Goal: Find specific page/section: Find specific page/section

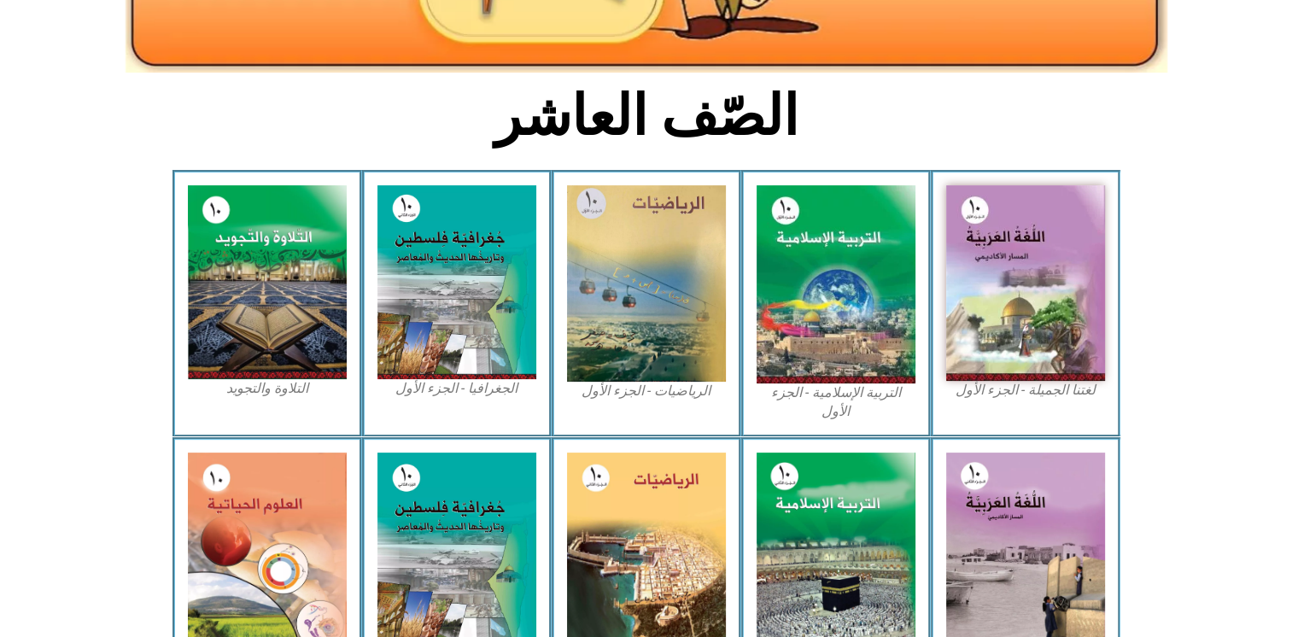
scroll to position [366, 0]
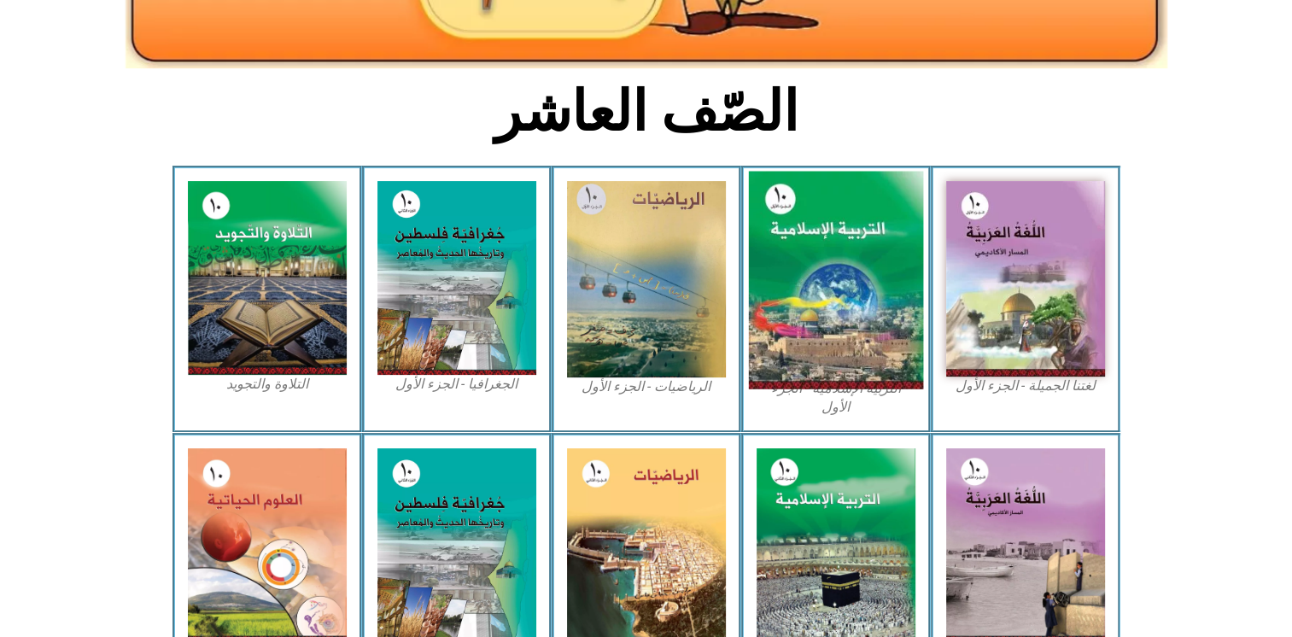
click at [837, 260] on img at bounding box center [835, 281] width 175 height 218
click at [809, 388] on img at bounding box center [835, 281] width 175 height 218
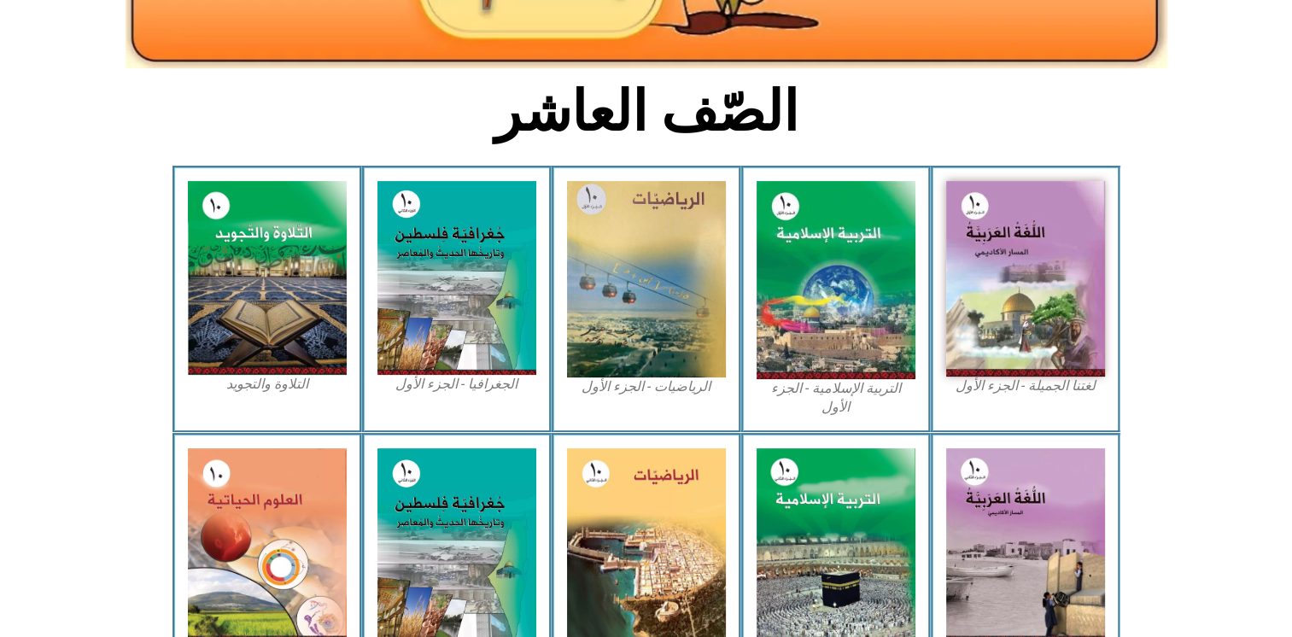
click at [831, 387] on figcaption "التربية الإسلامية - الجزء الأول" at bounding box center [835, 398] width 159 height 38
click at [790, 383] on figcaption "التربية الإسلامية - الجزء الأول" at bounding box center [835, 398] width 159 height 38
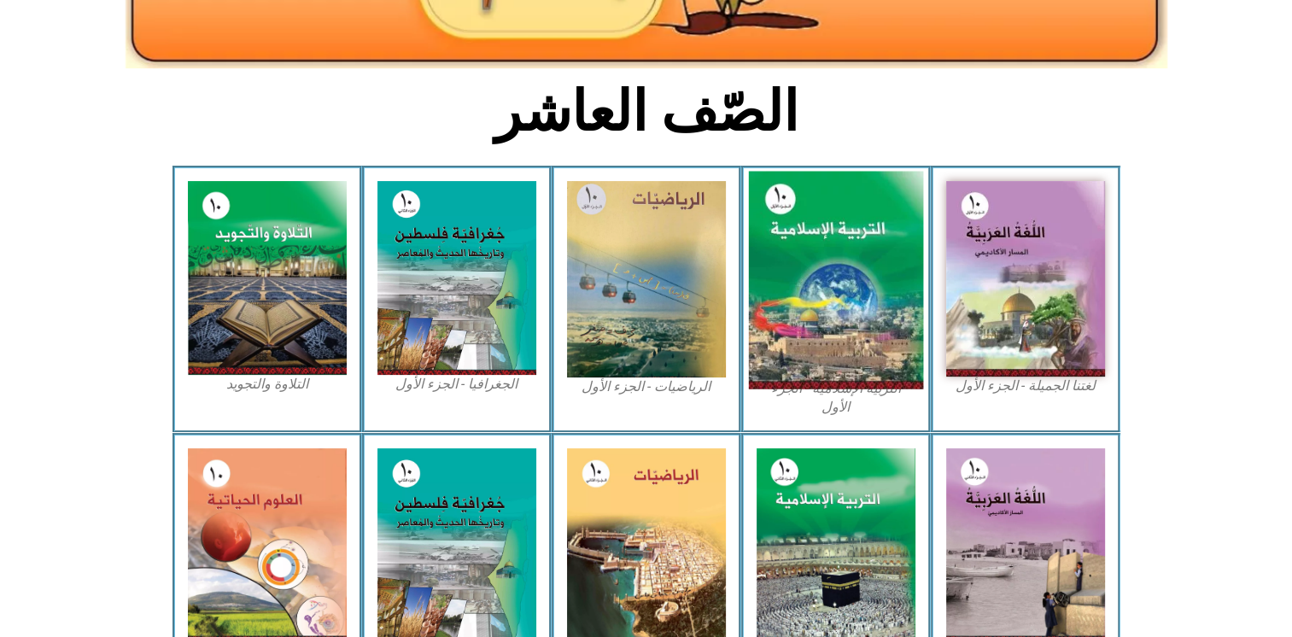
click at [796, 349] on img at bounding box center [835, 281] width 175 height 218
click at [873, 234] on img at bounding box center [835, 281] width 175 height 218
click at [803, 388] on img at bounding box center [835, 281] width 175 height 218
click at [836, 275] on img at bounding box center [835, 281] width 175 height 218
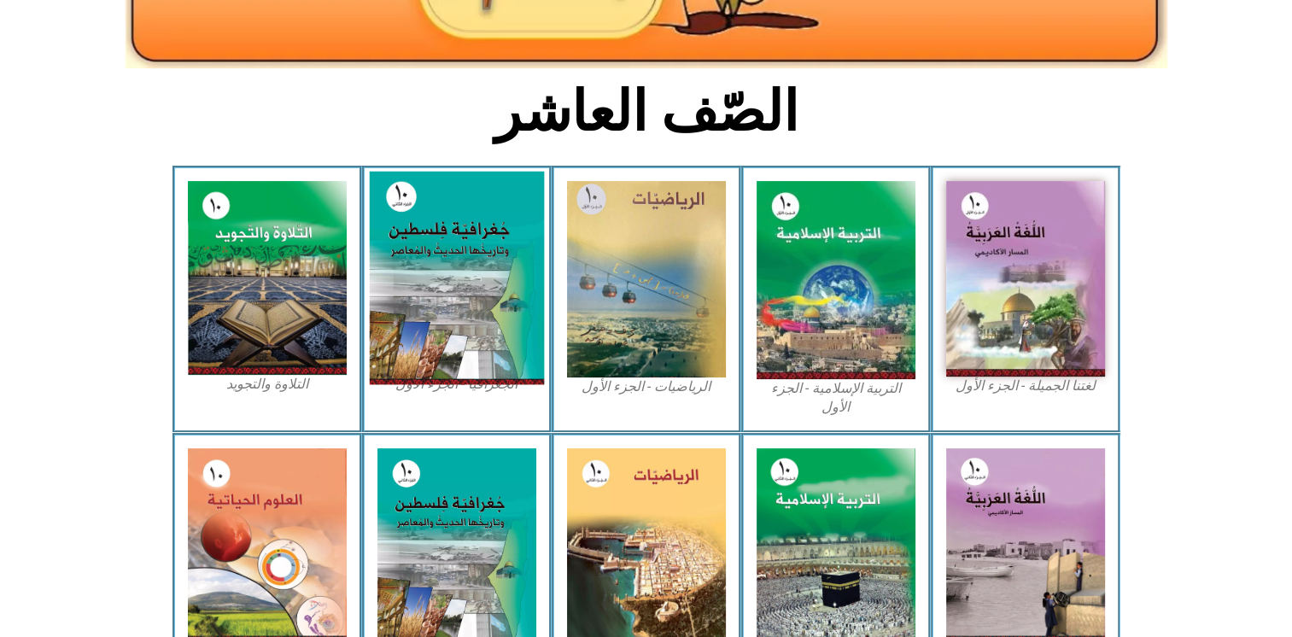
click at [434, 293] on img at bounding box center [456, 278] width 175 height 213
click at [432, 283] on img at bounding box center [456, 278] width 175 height 213
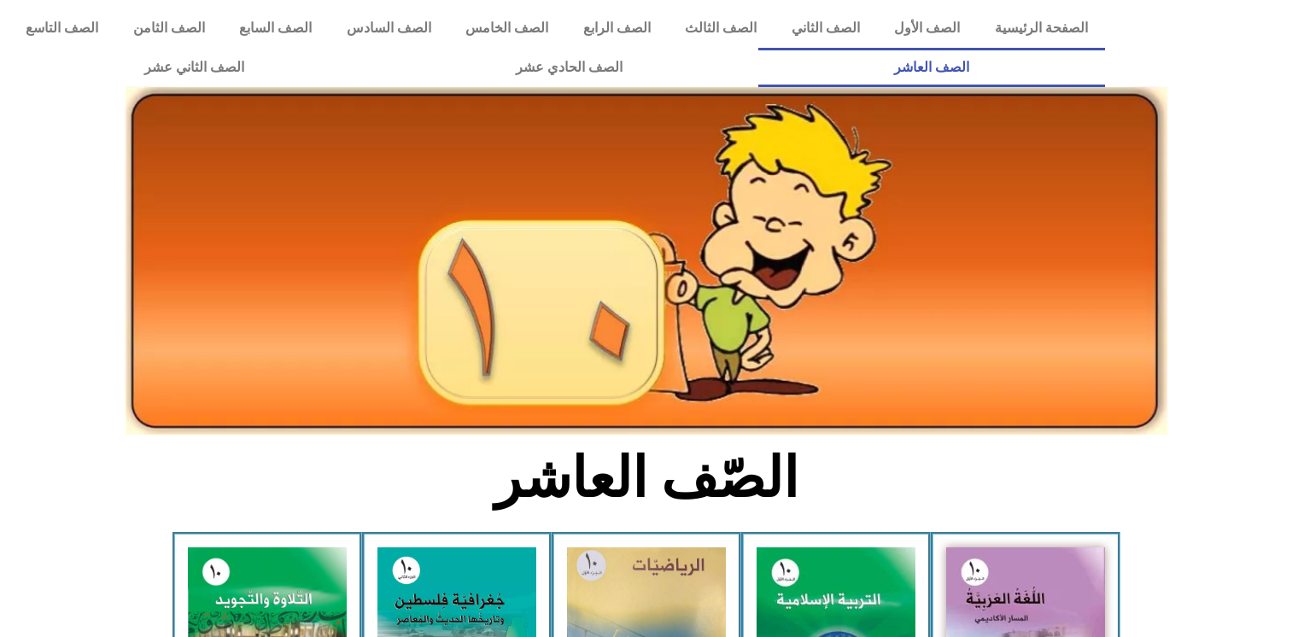
scroll to position [366, 0]
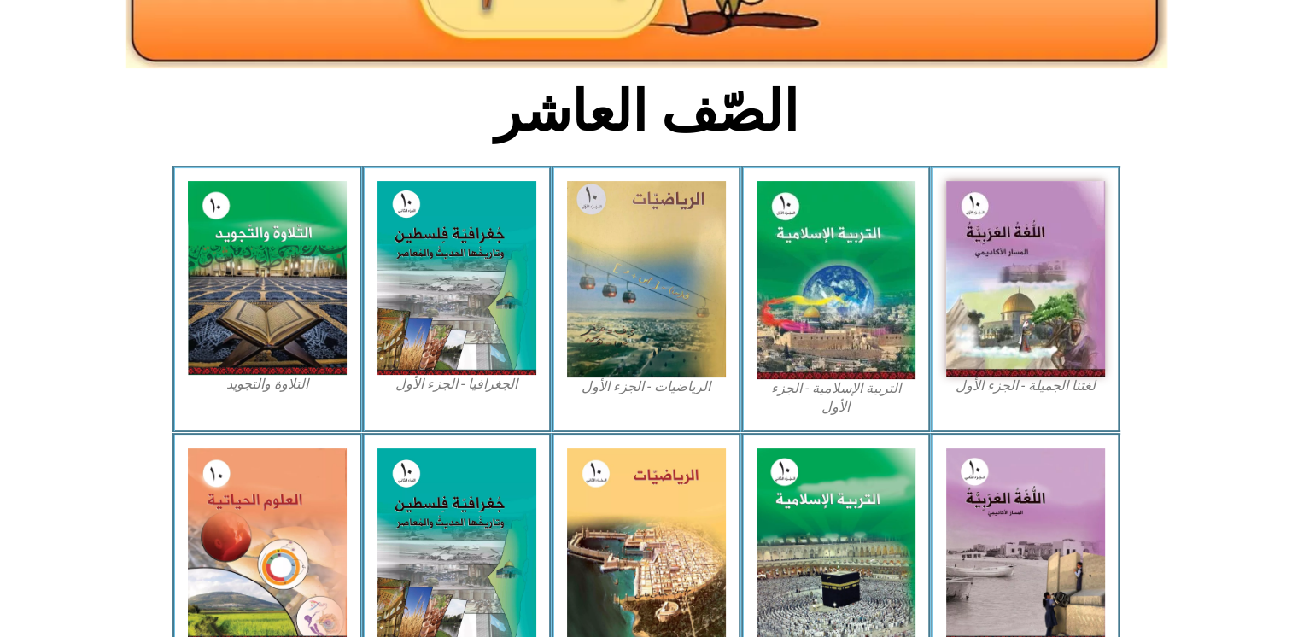
click at [844, 395] on figcaption "التربية الإسلامية - الجزء الأول" at bounding box center [835, 398] width 159 height 38
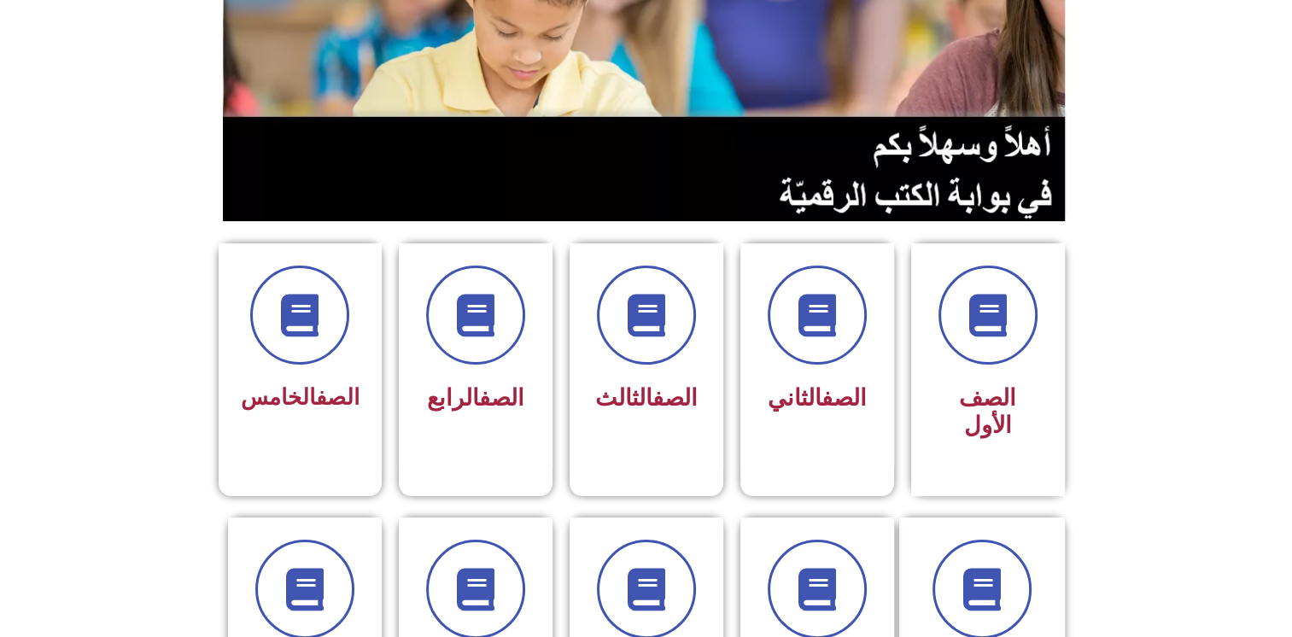
scroll to position [422, 0]
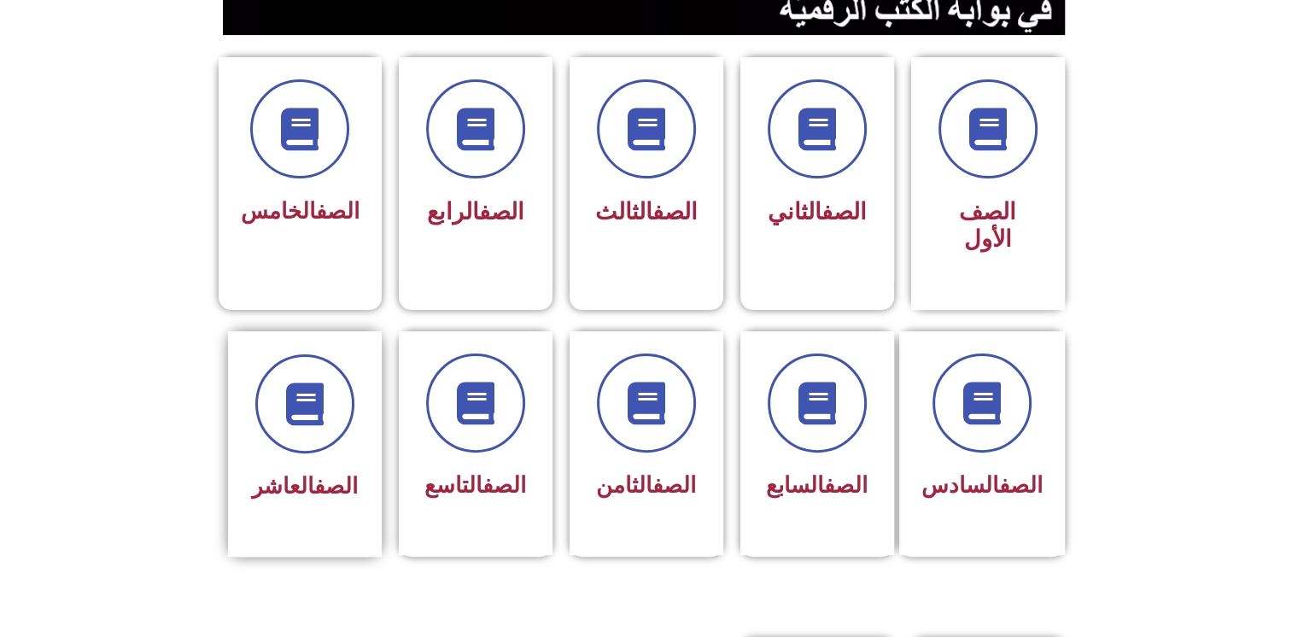
click at [314, 433] on div "الصف العاشر" at bounding box center [305, 431] width 108 height 154
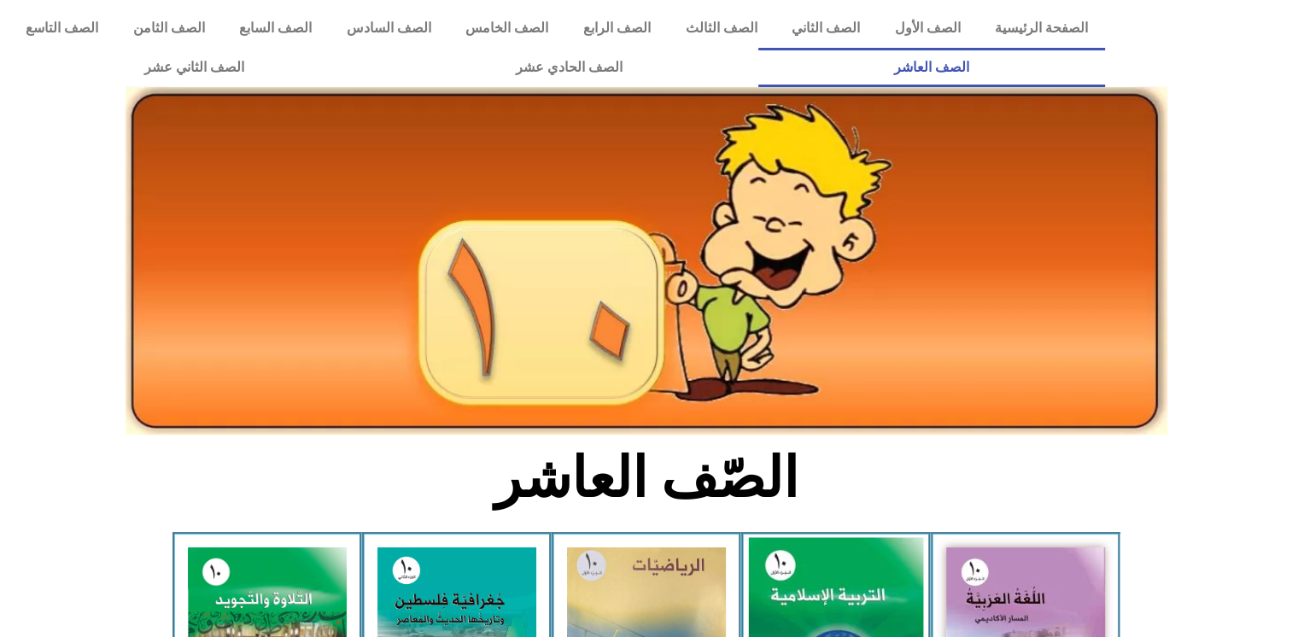
click at [861, 609] on img at bounding box center [835, 647] width 175 height 218
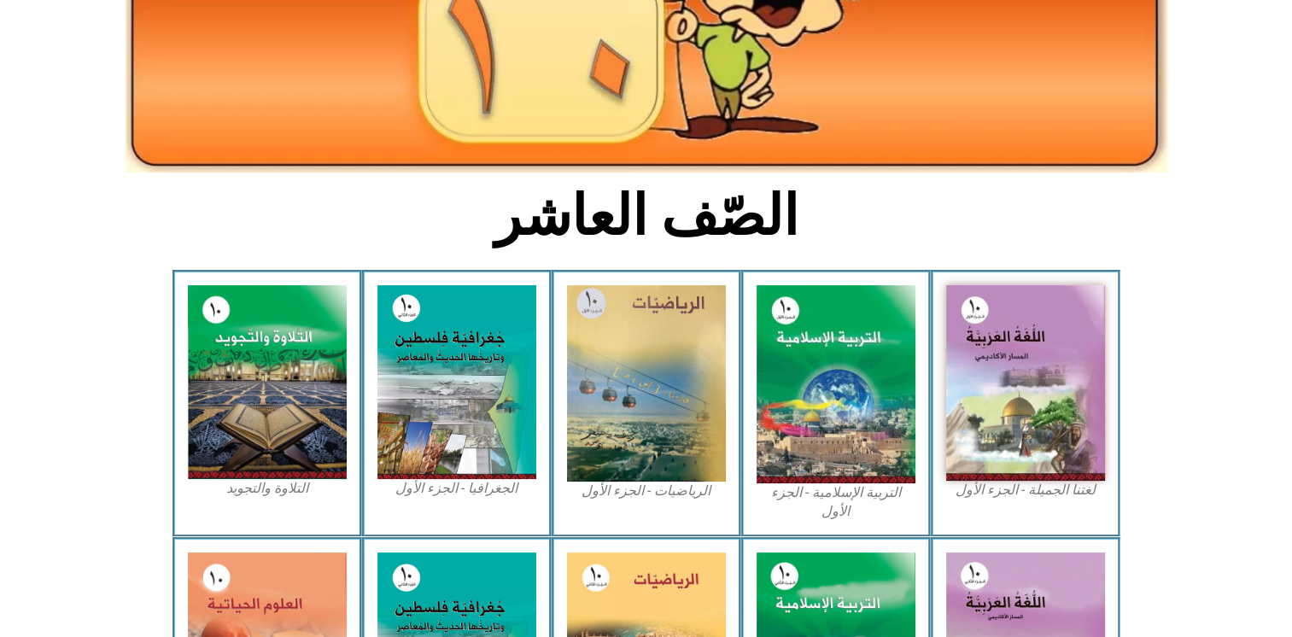
scroll to position [277, 0]
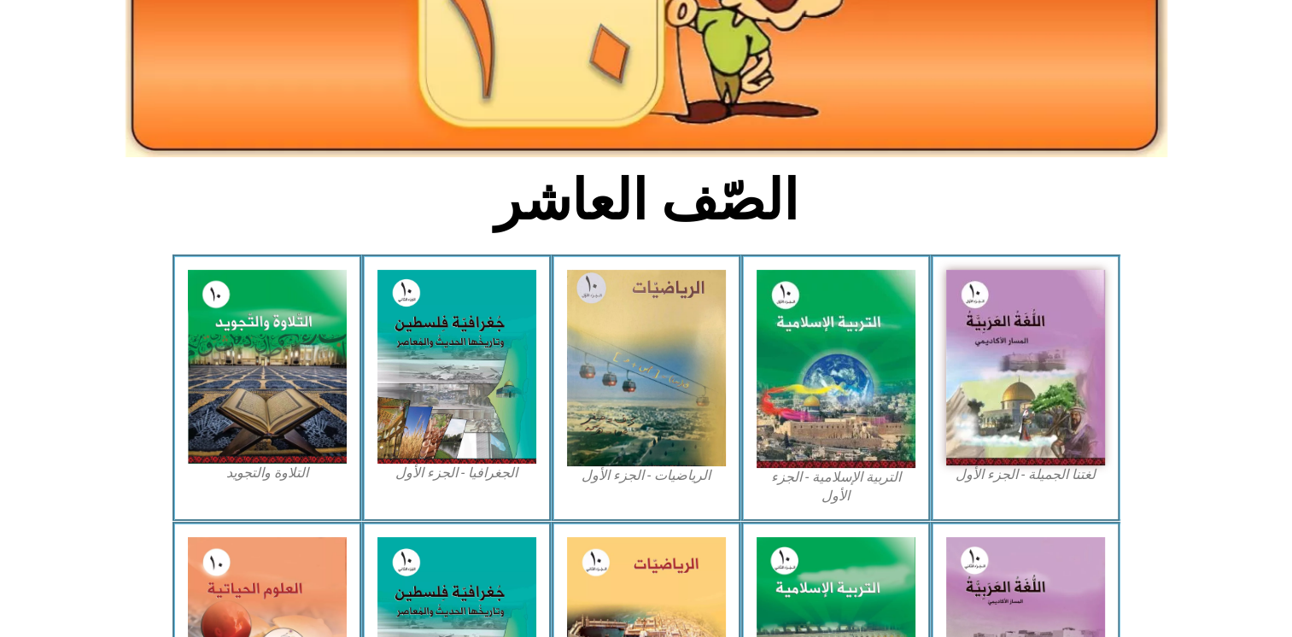
click at [806, 480] on figcaption "التربية الإسلامية - الجزء الأول" at bounding box center [835, 487] width 159 height 38
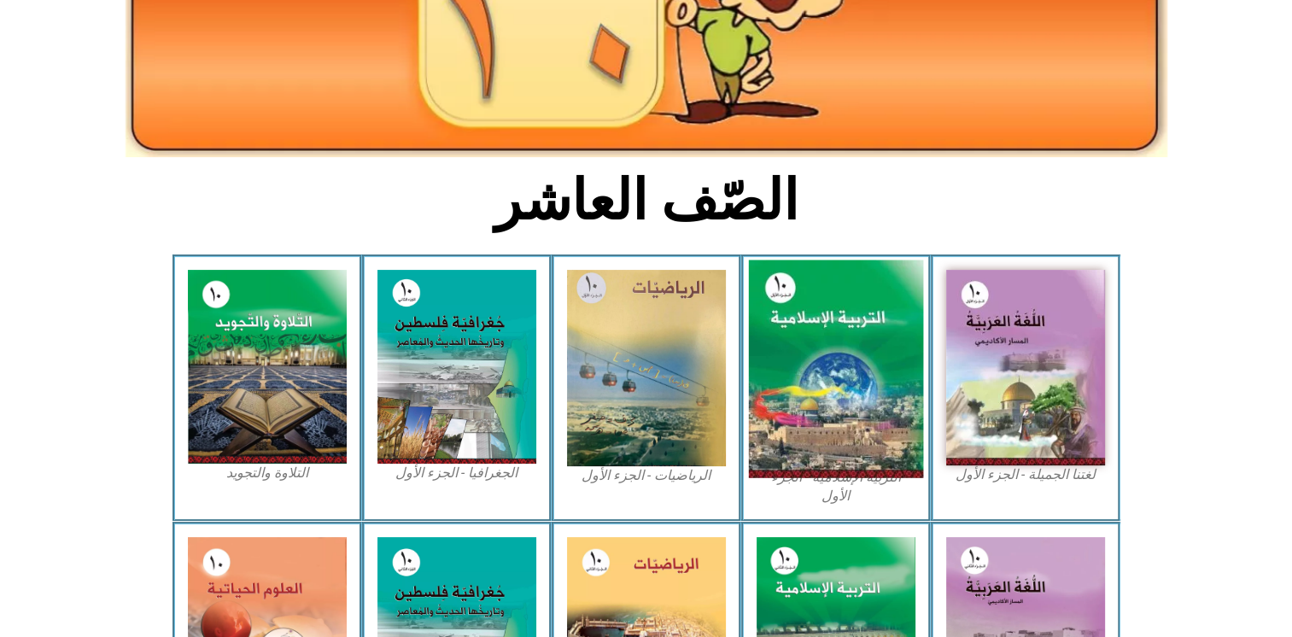
click at [796, 415] on img at bounding box center [835, 369] width 175 height 218
click at [815, 272] on img at bounding box center [835, 369] width 175 height 218
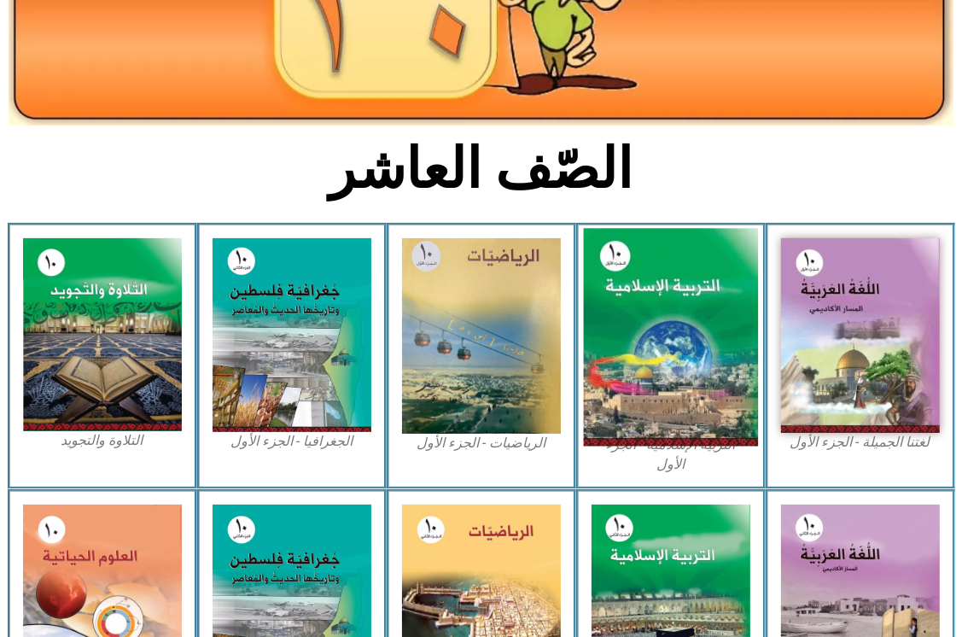
click at [663, 331] on img at bounding box center [670, 337] width 175 height 218
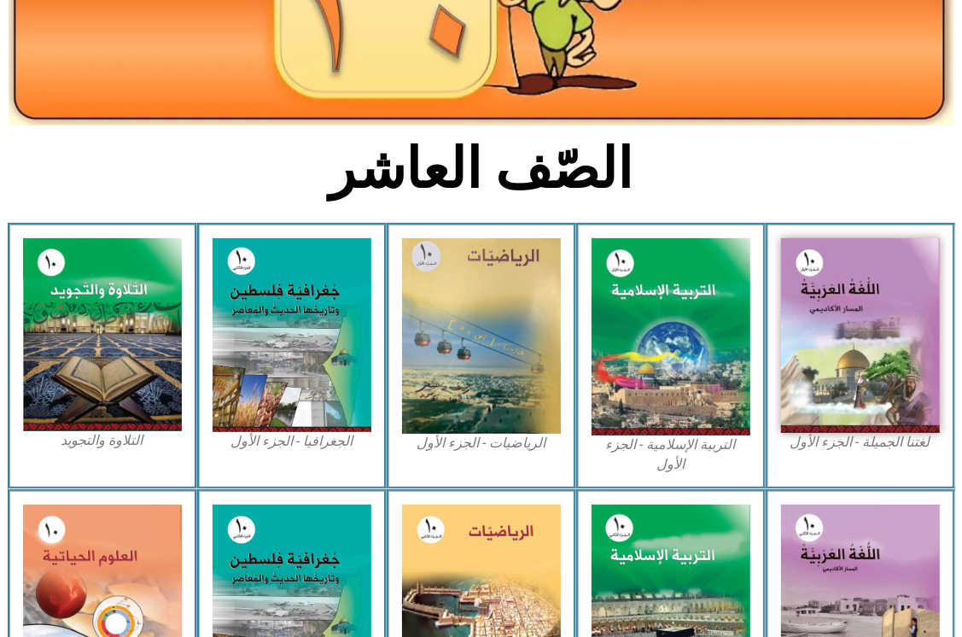
click at [639, 451] on figcaption "التربية الإسلامية - الجزء الأول" at bounding box center [671, 454] width 159 height 38
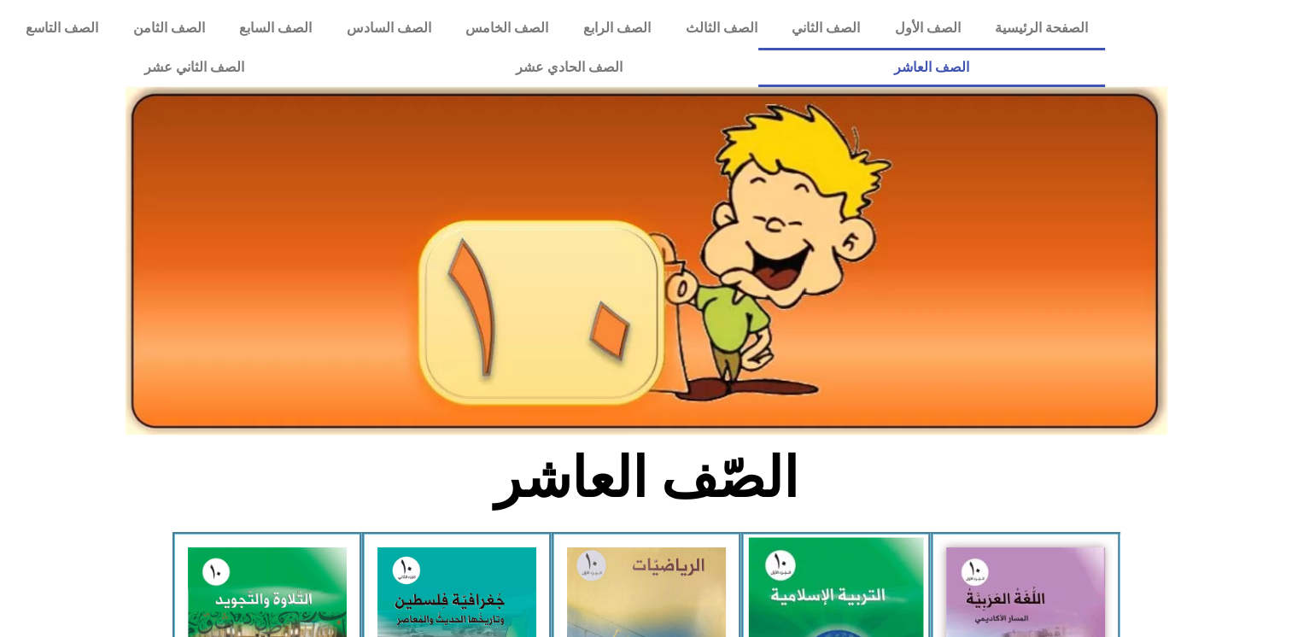
click at [805, 559] on img at bounding box center [835, 647] width 175 height 218
click at [803, 564] on img at bounding box center [835, 647] width 175 height 218
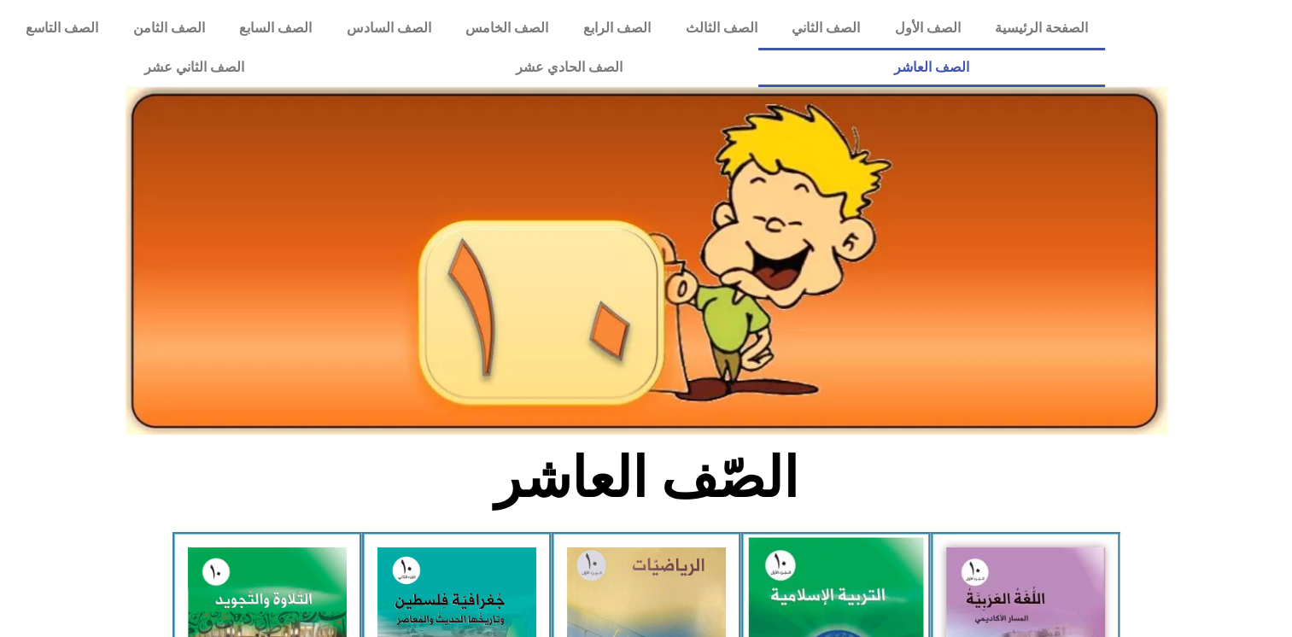
click at [803, 564] on img at bounding box center [835, 647] width 175 height 218
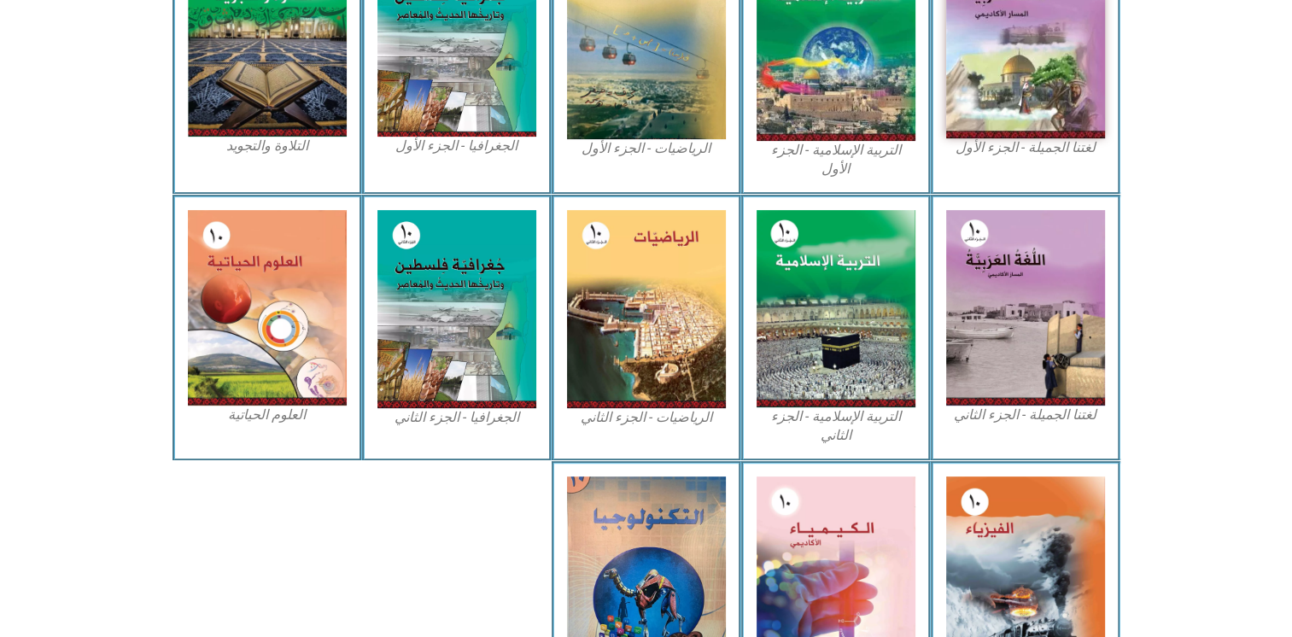
scroll to position [616, 0]
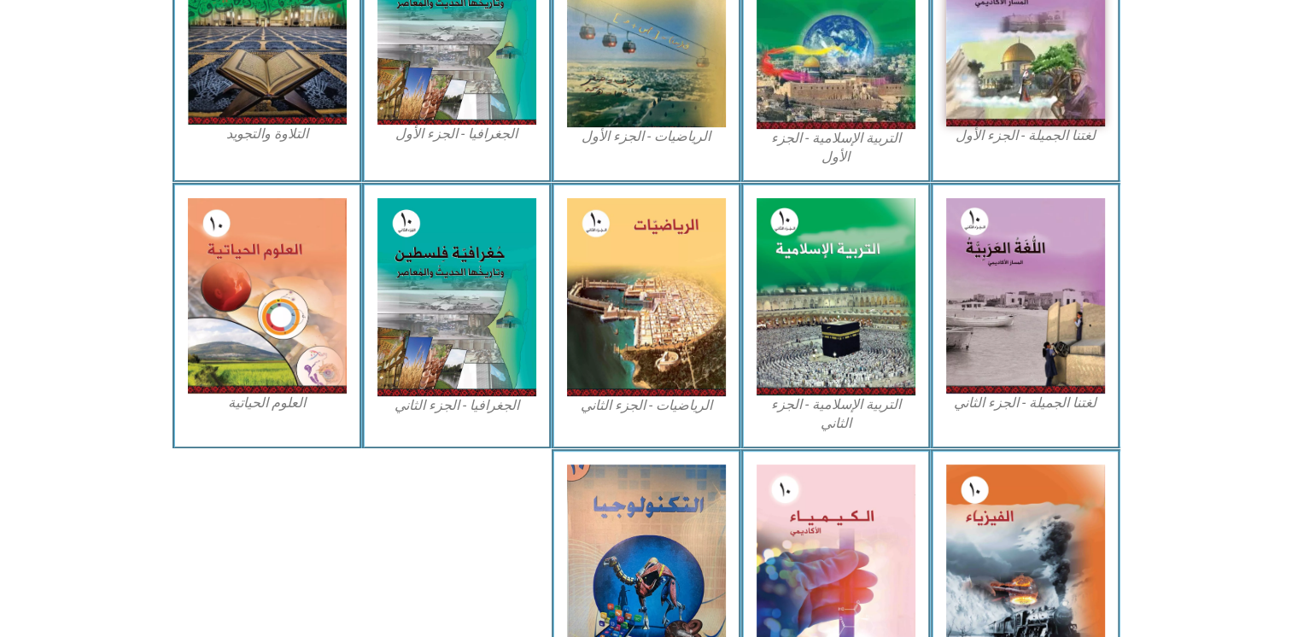
click at [864, 139] on figcaption "التربية الإسلامية - الجزء الأول" at bounding box center [835, 148] width 159 height 38
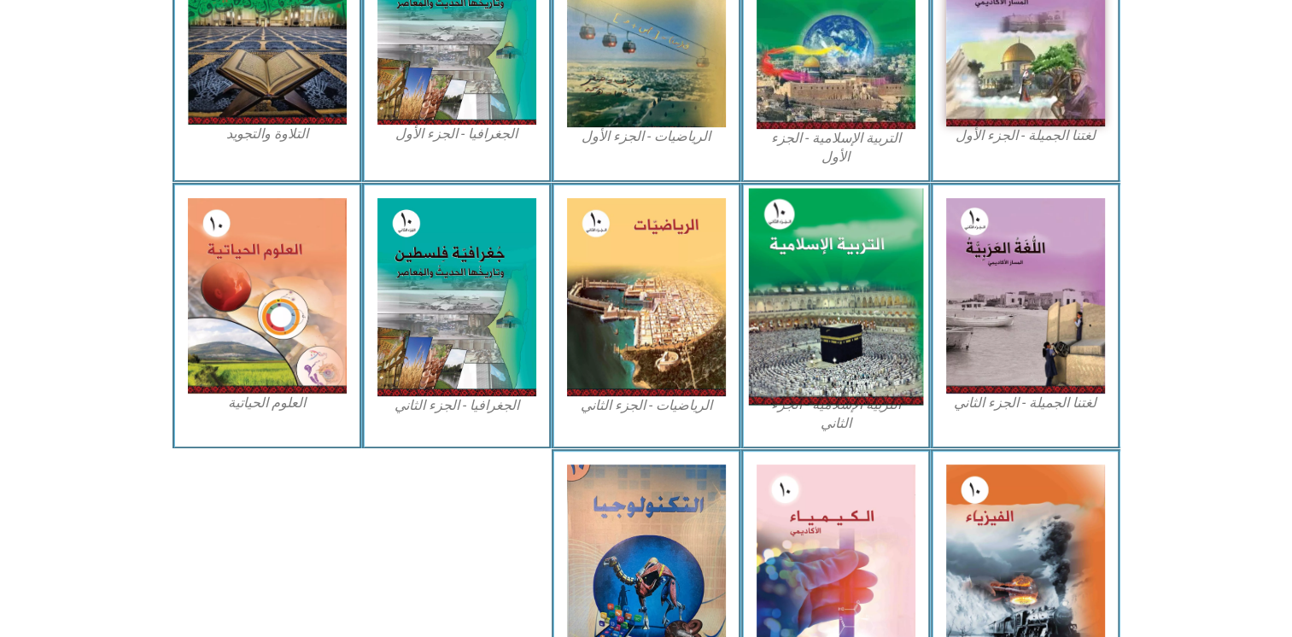
click at [803, 237] on img at bounding box center [835, 296] width 175 height 217
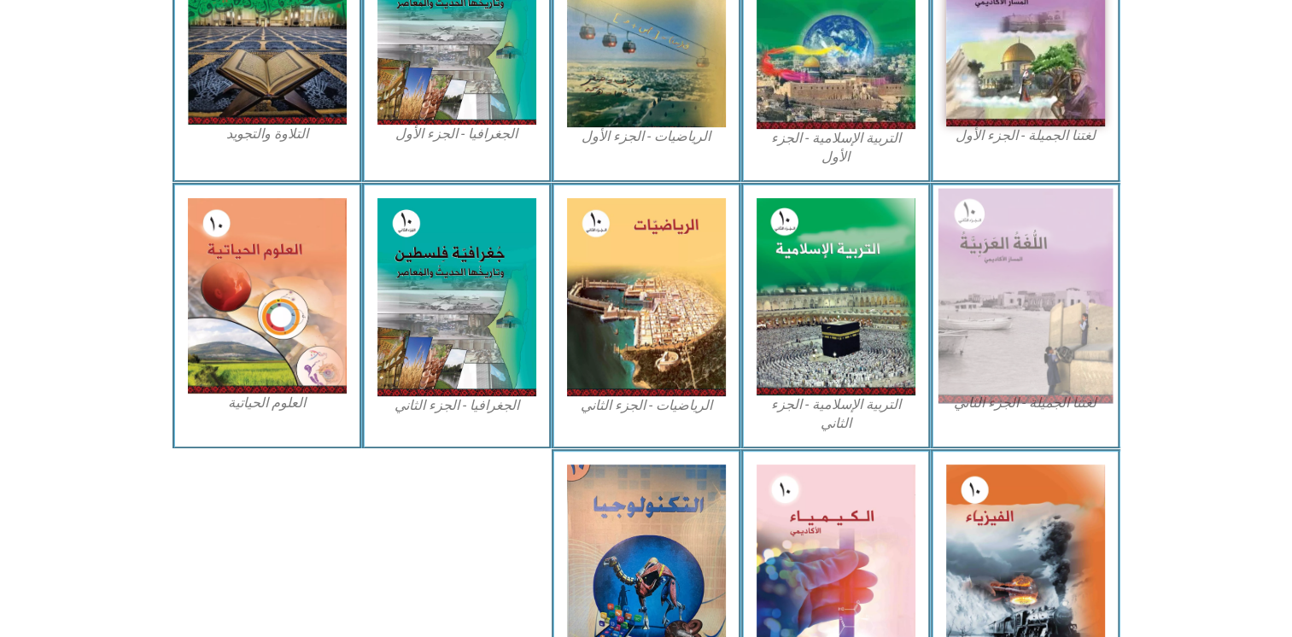
click at [1004, 264] on img at bounding box center [1024, 295] width 175 height 215
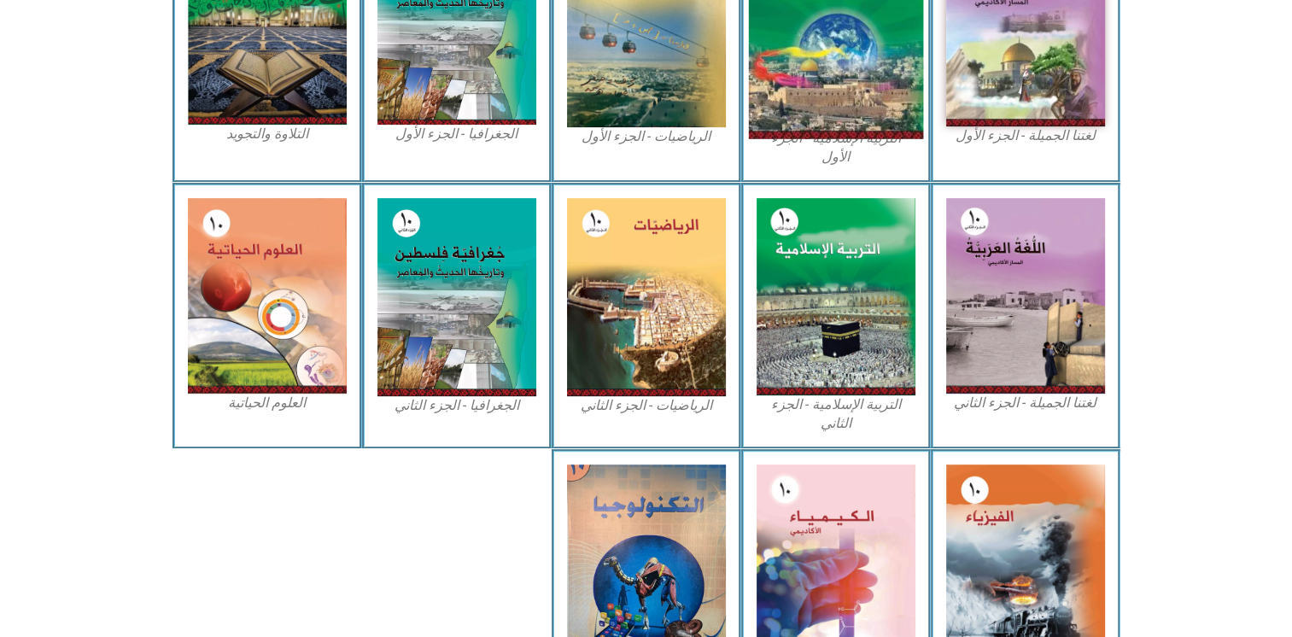
click at [878, 82] on img at bounding box center [835, 30] width 175 height 218
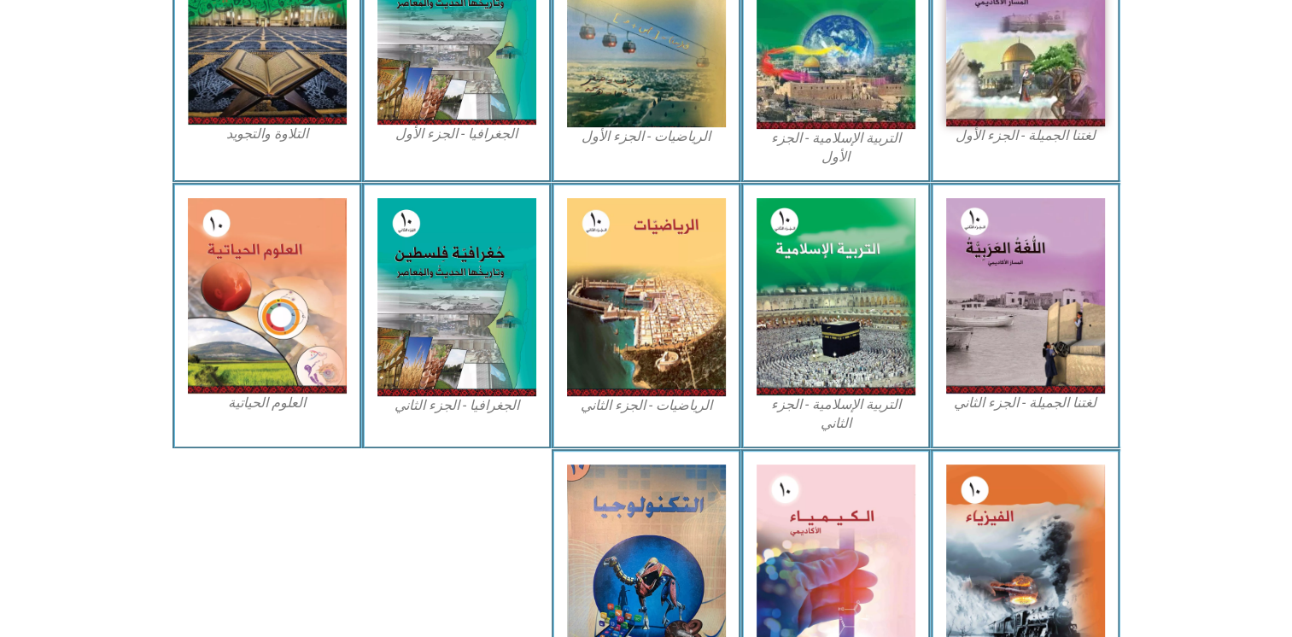
scroll to position [727, 0]
